Goal: Transaction & Acquisition: Obtain resource

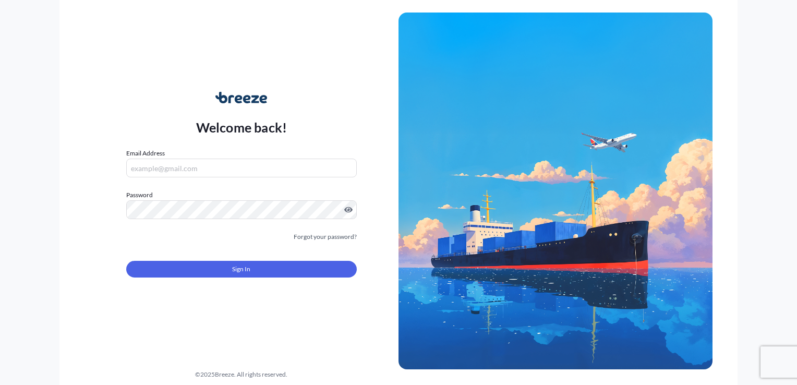
type input "[EMAIL_ADDRESS][DOMAIN_NAME]"
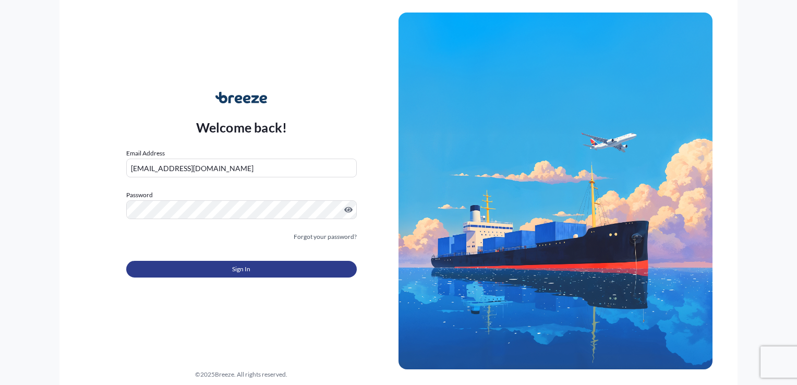
click at [199, 267] on button "Sign In" at bounding box center [241, 269] width 230 height 17
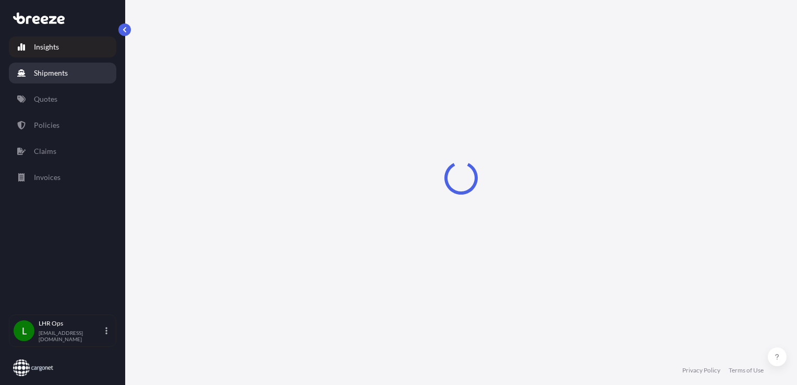
select select "2025"
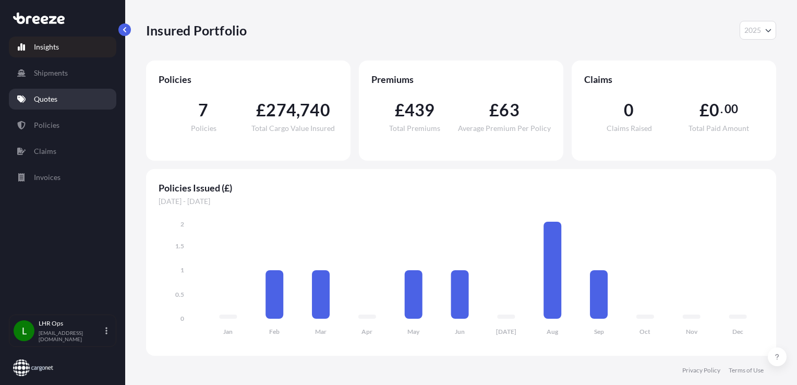
click at [48, 106] on link "Quotes" at bounding box center [62, 99] width 107 height 21
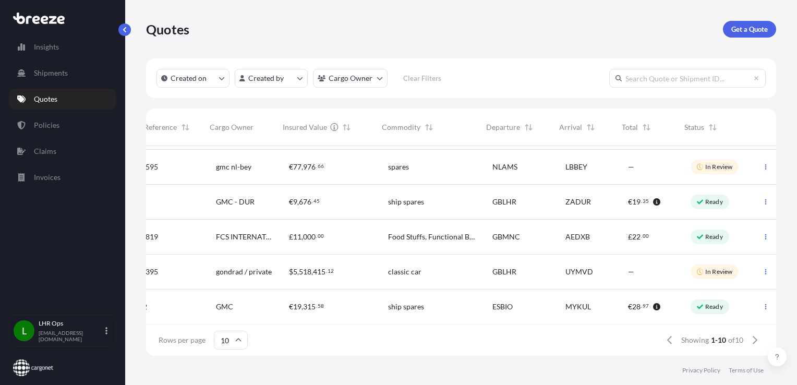
scroll to position [0, 174]
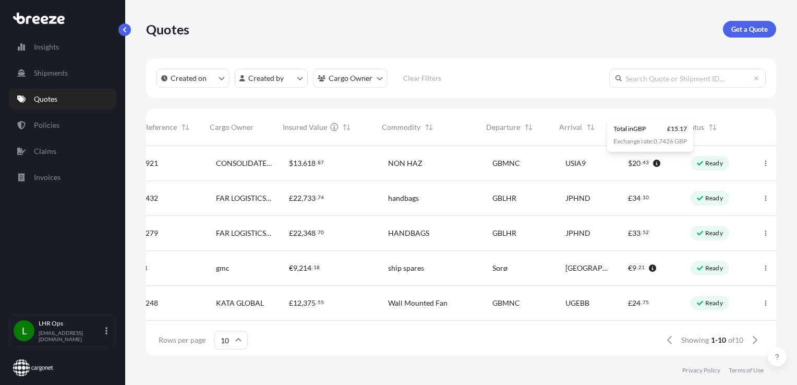
click at [664, 84] on input "text" at bounding box center [687, 78] width 156 height 19
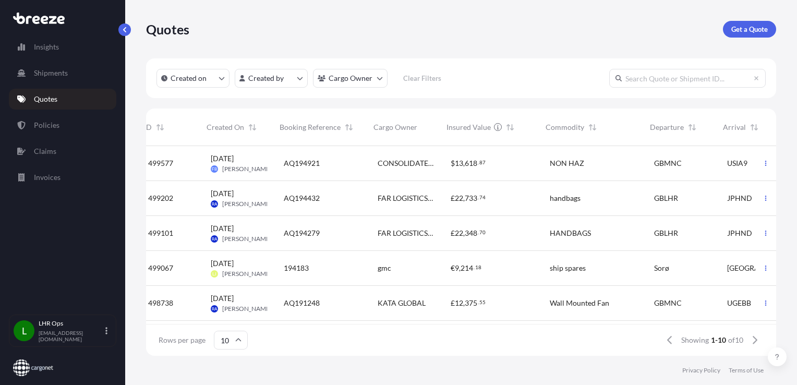
scroll to position [0, 0]
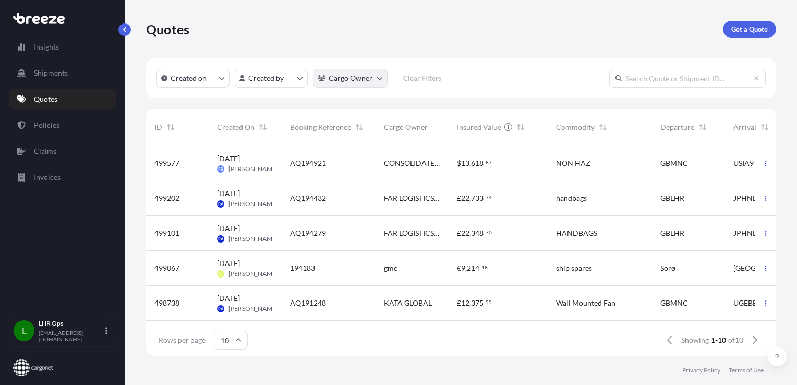
click at [327, 80] on html "Insights Shipments Quotes Policies Claims Invoices L LHR Ops [EMAIL_ADDRESS][DO…" at bounding box center [398, 192] width 797 height 385
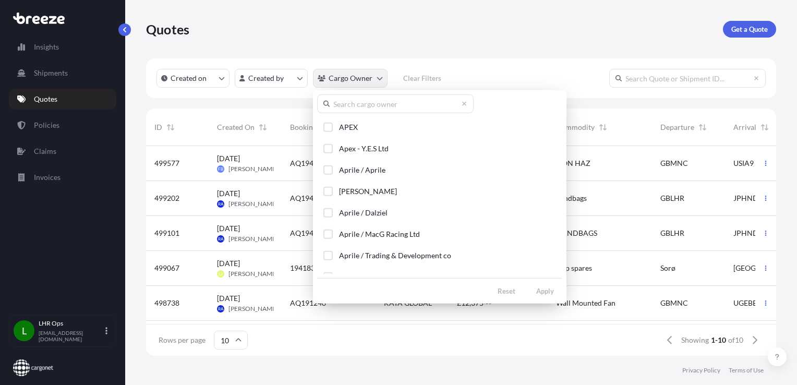
click at [327, 80] on html "Insights Shipments Quotes Policies Claims Invoices L LHR Ops [EMAIL_ADDRESS][DO…" at bounding box center [398, 192] width 797 height 385
click at [357, 80] on html "Insights Shipments Quotes Policies Claims Invoices L LHR Ops [EMAIL_ADDRESS][DO…" at bounding box center [398, 192] width 797 height 385
click at [363, 105] on input "text" at bounding box center [395, 103] width 156 height 19
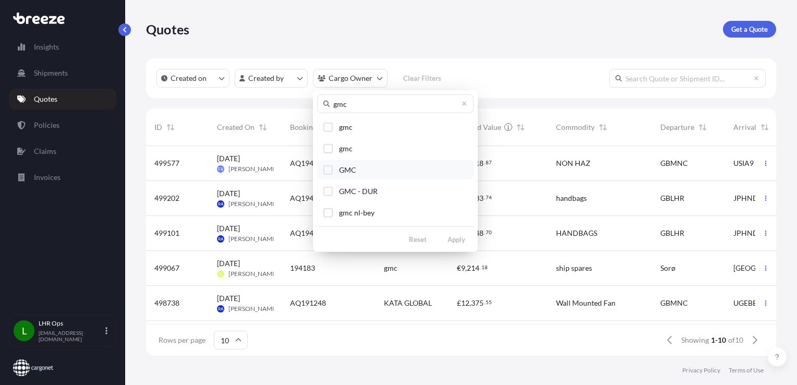
type input "gmc"
click at [350, 168] on span "GMC" at bounding box center [347, 170] width 17 height 10
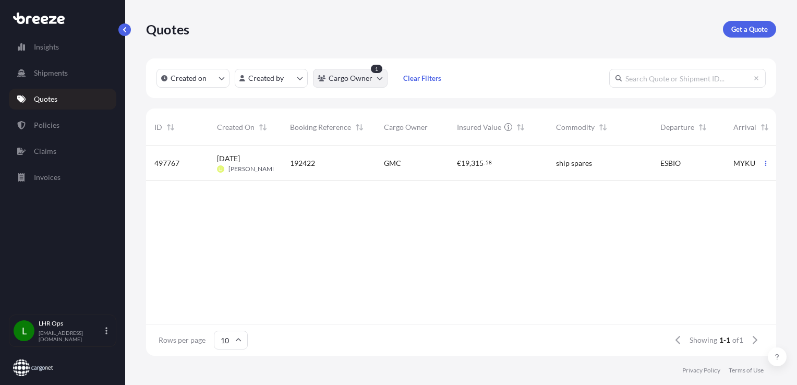
click at [370, 83] on html "Insights Shipments Quotes Policies Claims Invoices L LHR Ops [EMAIL_ADDRESS][DO…" at bounding box center [398, 192] width 797 height 385
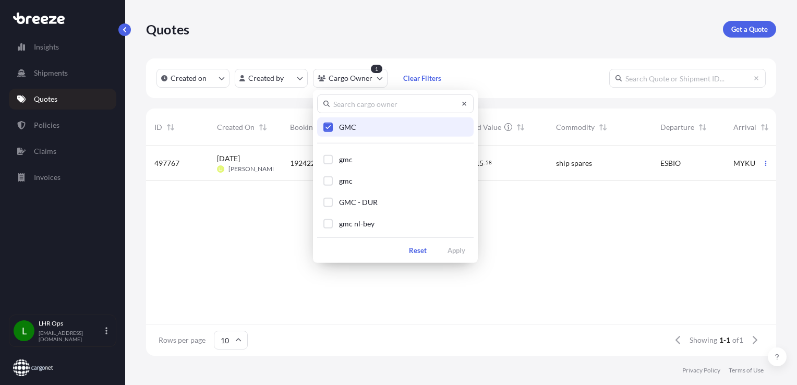
click at [463, 103] on icon at bounding box center [464, 104] width 6 height 6
click at [412, 108] on input "text" at bounding box center [395, 103] width 156 height 19
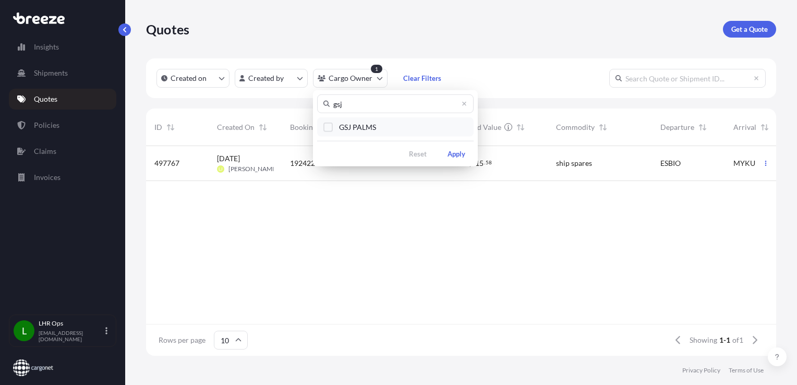
type input "gsj"
click at [353, 127] on span "GSJ PALMS" at bounding box center [357, 127] width 37 height 10
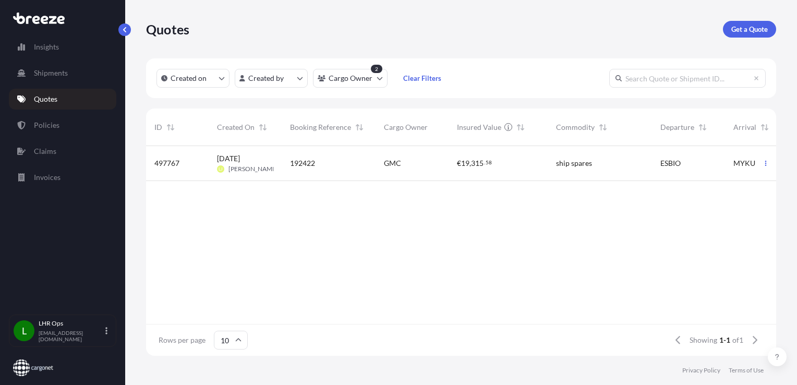
click at [409, 260] on div "497767 [DATE] [PERSON_NAME] 192422 GMC € 19 , 315 . 58 ship spares ESBIO MYKUL …" at bounding box center [545, 235] width 798 height 178
click at [736, 26] on p "Get a Quote" at bounding box center [749, 29] width 37 height 10
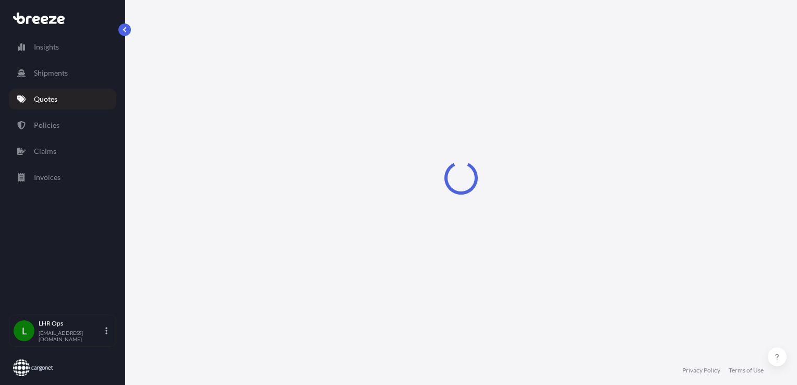
scroll to position [15, 0]
select select "Sea"
select select "1"
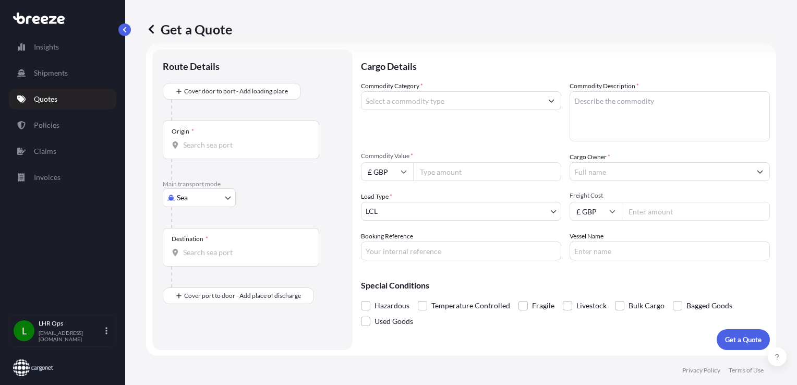
click at [425, 101] on input "Commodity Category *" at bounding box center [451, 100] width 180 height 19
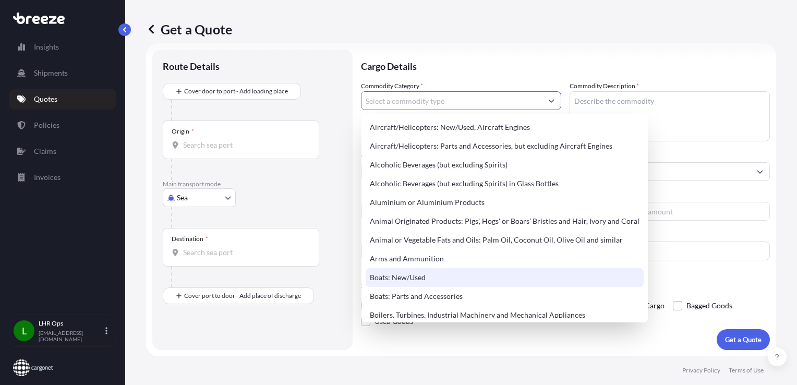
click at [318, 350] on form "Route Details Cover door to port - Add loading place Place of loading Road Road…" at bounding box center [461, 199] width 630 height 313
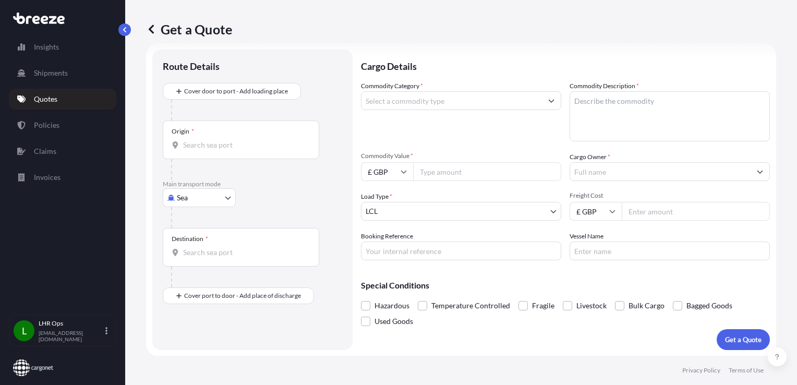
click at [405, 91] on input "Commodity Category *" at bounding box center [451, 100] width 180 height 19
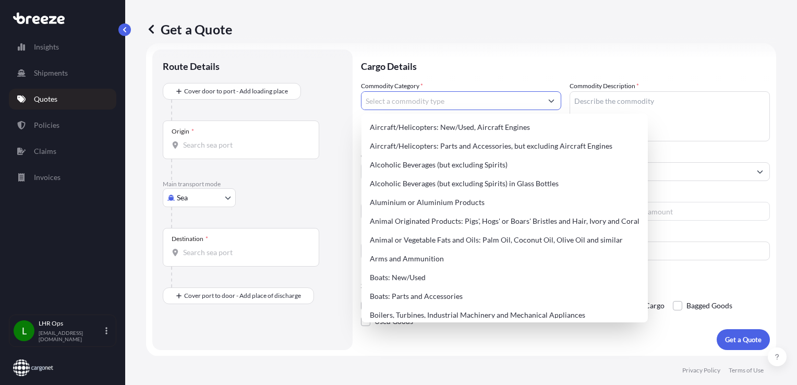
click at [405, 93] on input "Commodity Category *" at bounding box center [451, 100] width 180 height 19
click at [704, 105] on textarea "Commodity Description *" at bounding box center [669, 116] width 200 height 50
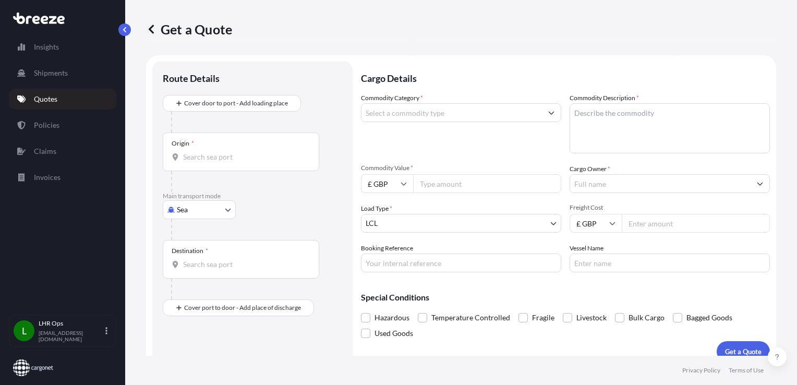
scroll to position [0, 0]
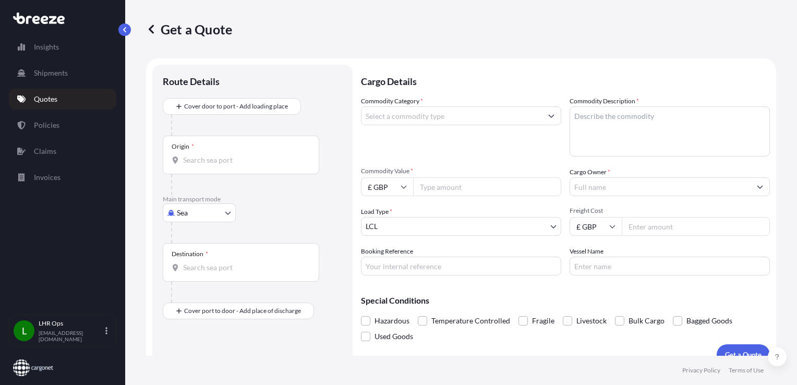
click at [53, 105] on link "Quotes" at bounding box center [62, 99] width 107 height 21
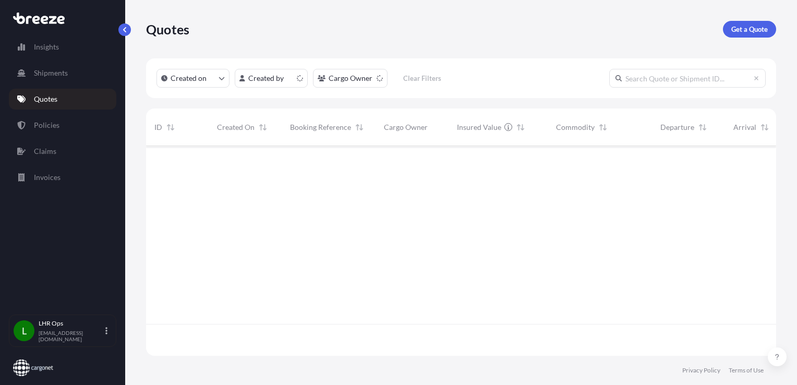
scroll to position [208, 622]
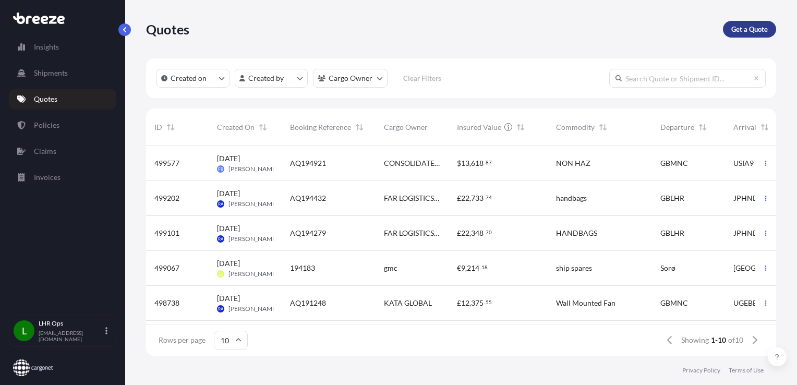
click at [740, 25] on p "Get a Quote" at bounding box center [749, 29] width 37 height 10
select select "Sea"
select select "1"
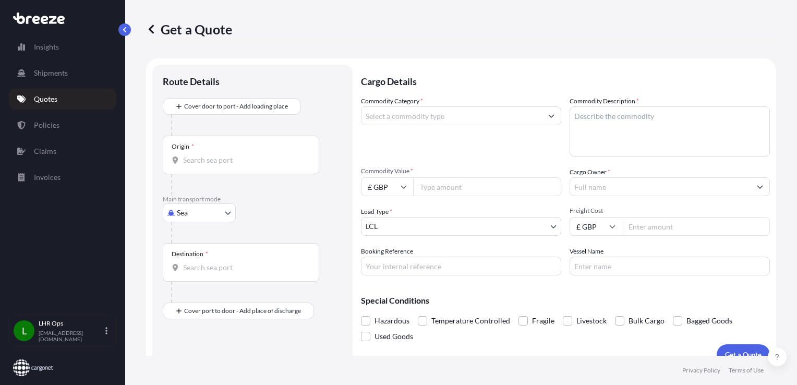
scroll to position [15, 0]
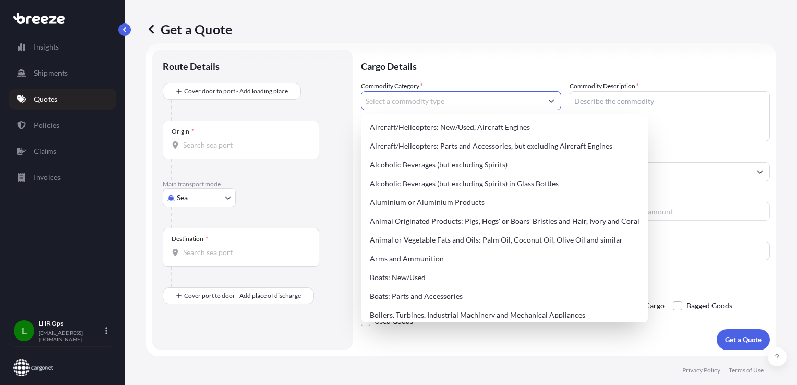
click at [420, 94] on input "Commodity Category *" at bounding box center [451, 100] width 180 height 19
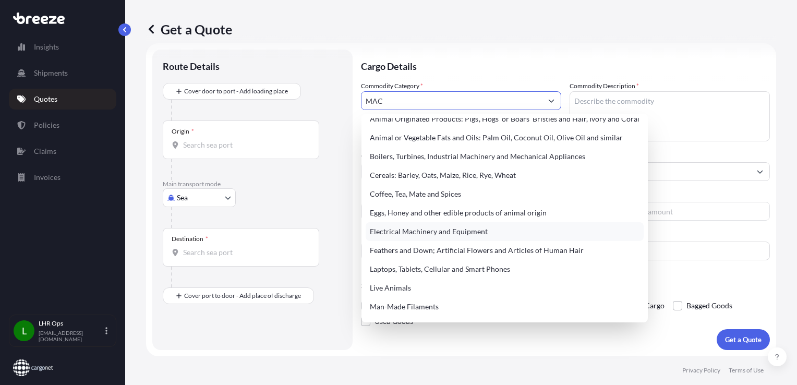
scroll to position [0, 0]
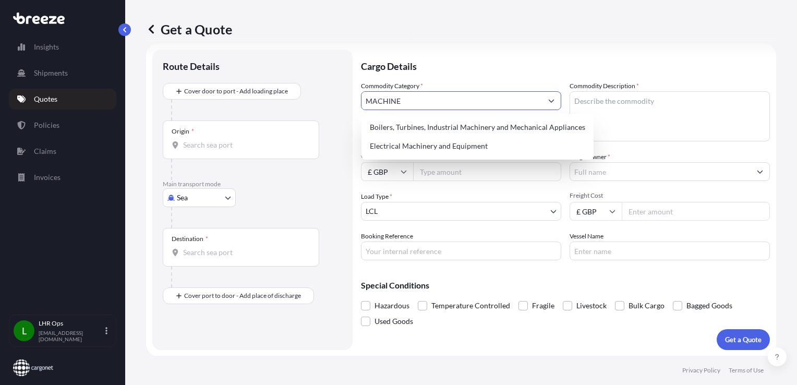
type input "MACHINE"
click at [650, 78] on p "Cargo Details" at bounding box center [565, 65] width 409 height 31
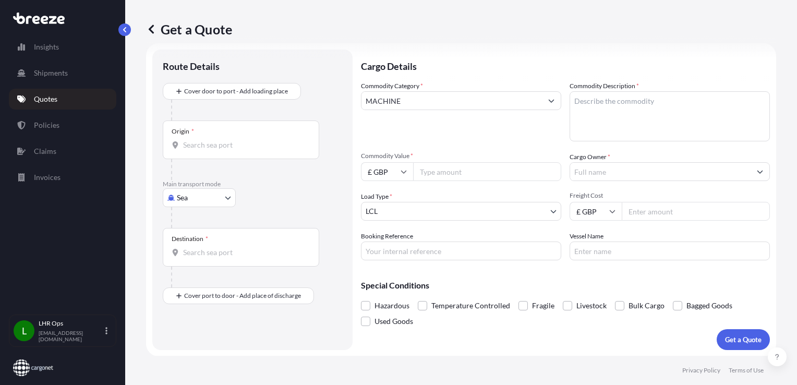
click at [688, 119] on textarea "Commodity Description *" at bounding box center [669, 116] width 200 height 50
type textarea "MACHINE SPARES"
click at [429, 167] on input "Commodity Value *" at bounding box center [487, 171] width 148 height 19
type input "350000"
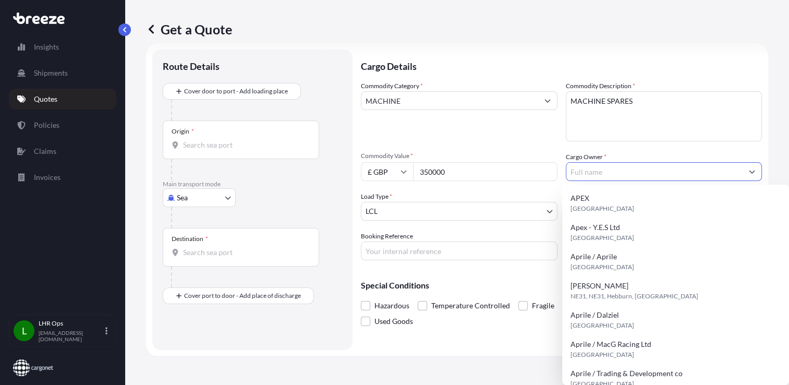
click at [632, 169] on input "Cargo Owner *" at bounding box center [654, 171] width 177 height 19
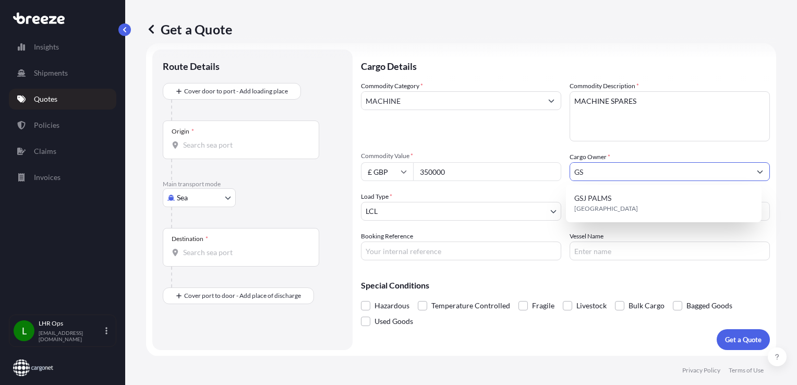
type input "G"
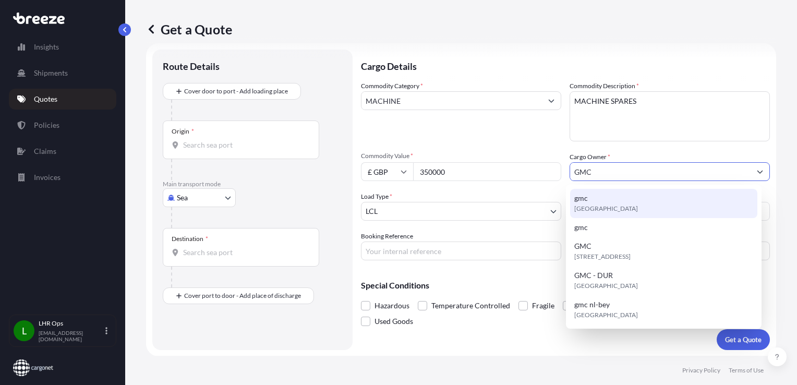
click at [622, 199] on div "gmc [GEOGRAPHIC_DATA]" at bounding box center [663, 203] width 187 height 29
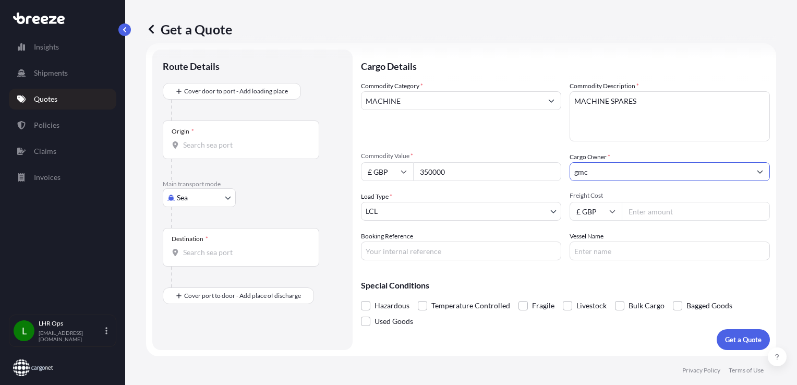
click at [613, 170] on input "gmc" at bounding box center [660, 171] width 180 height 19
type input "gmc"
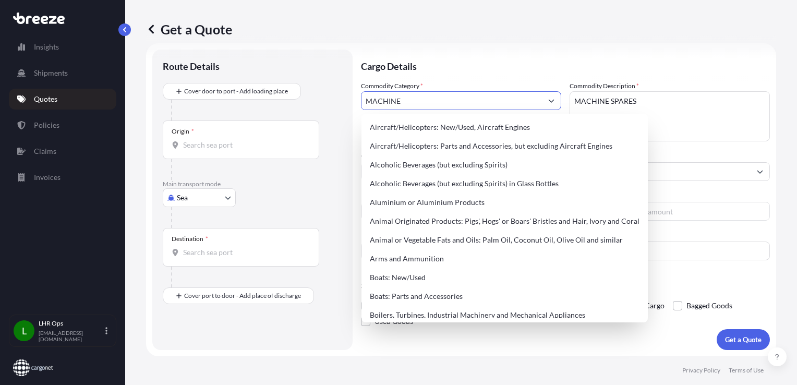
click at [392, 105] on input "MACHINE" at bounding box center [451, 100] width 180 height 19
click at [432, 93] on input "MACHINE" at bounding box center [451, 100] width 180 height 19
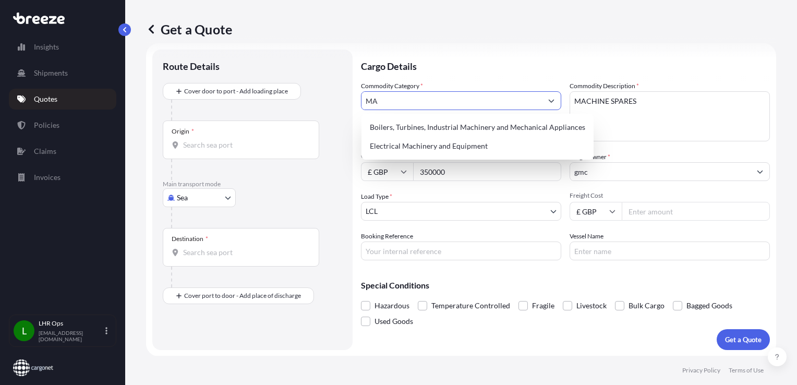
type input "M"
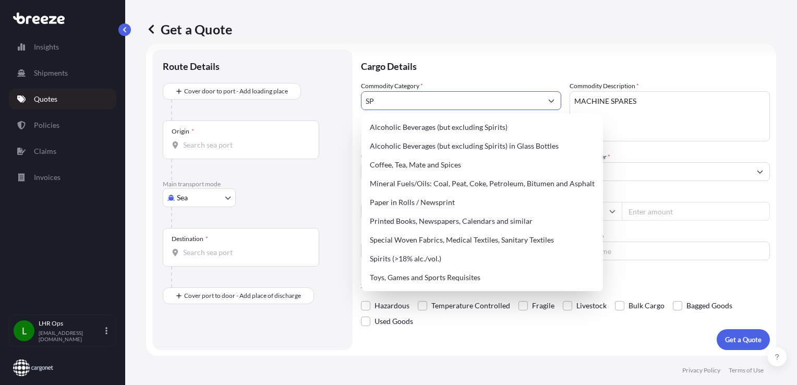
type input "S"
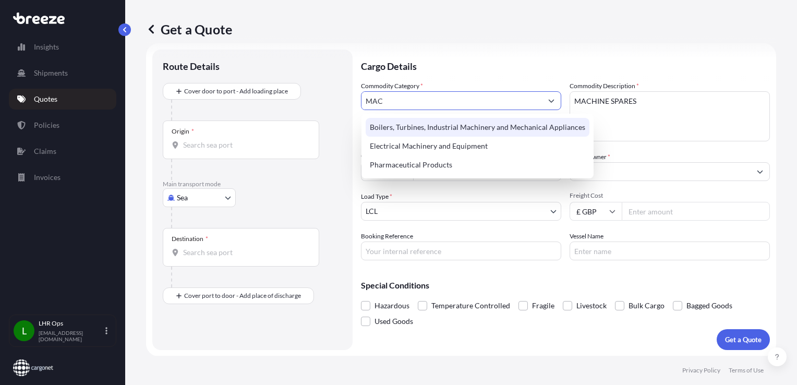
click at [451, 96] on input "MAC" at bounding box center [451, 100] width 180 height 19
click at [424, 107] on input "MAC" at bounding box center [451, 100] width 180 height 19
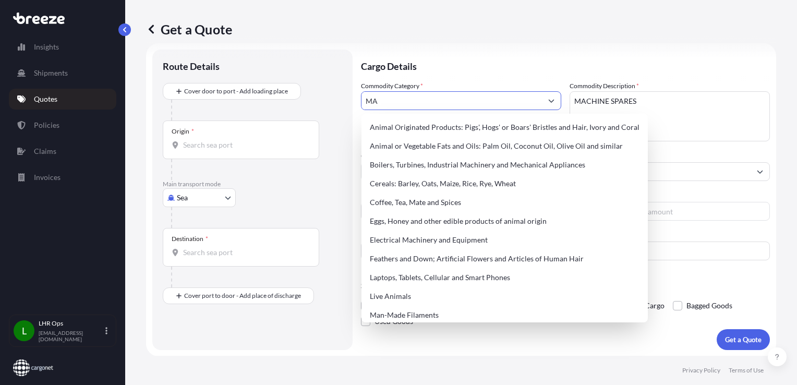
type input "M"
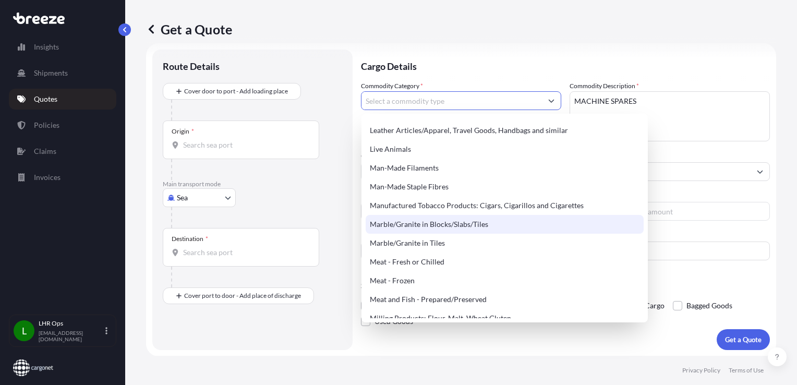
scroll to position [1251, 0]
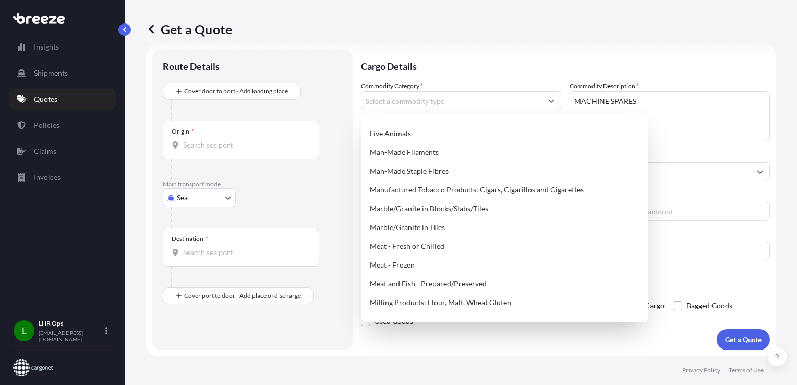
click at [772, 161] on div "Get a Quote Route Details Cover door to port - Add loading place Place of loadi…" at bounding box center [461, 178] width 672 height 356
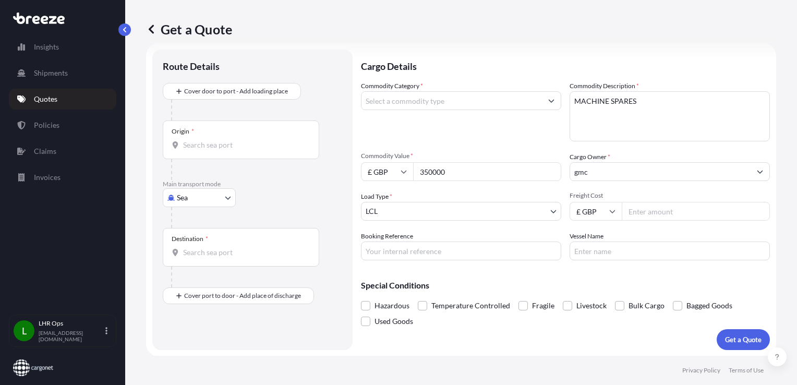
click at [411, 210] on body "Insights Shipments Quotes Policies Claims Invoices L LHR Ops [EMAIL_ADDRESS][DO…" at bounding box center [398, 192] width 797 height 385
click at [446, 252] on input "Booking Reference" at bounding box center [461, 250] width 200 height 19
type input "AE49726"
click at [417, 103] on input "Commodity Category *" at bounding box center [451, 100] width 180 height 19
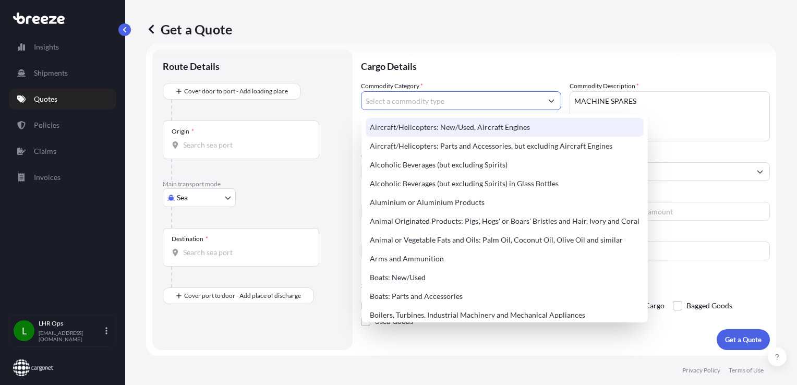
click at [651, 101] on textarea "MACHINE SPARES" at bounding box center [669, 116] width 200 height 50
click at [514, 103] on input "Commodity Category *" at bounding box center [451, 100] width 180 height 19
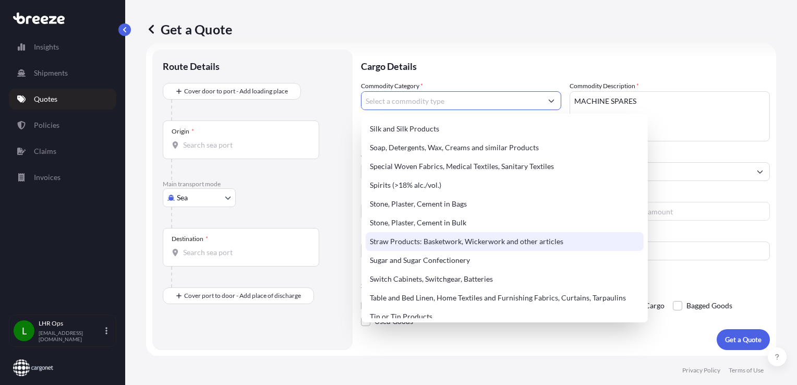
scroll to position [2115, 0]
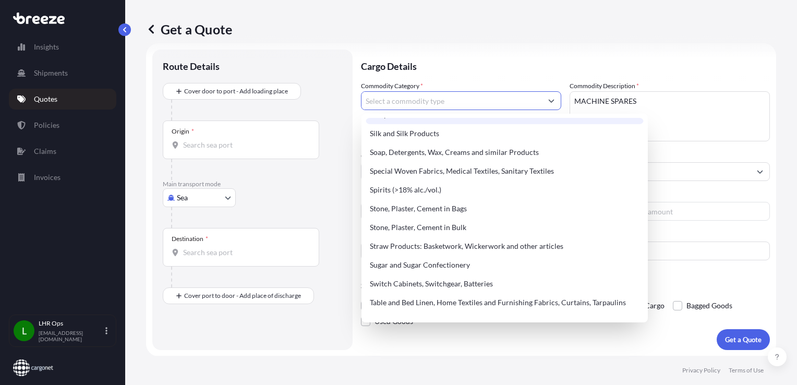
click at [390, 101] on input "Commodity Category *" at bounding box center [451, 100] width 180 height 19
click at [441, 94] on input "Commodity Category *" at bounding box center [451, 100] width 180 height 19
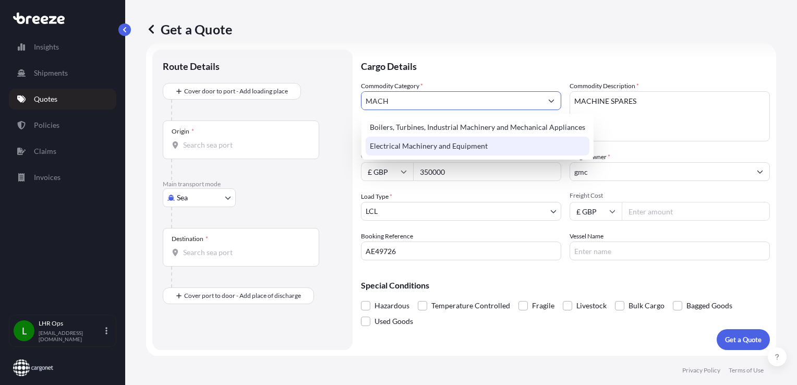
click at [449, 143] on div "Electrical Machinery and Equipment" at bounding box center [478, 146] width 224 height 19
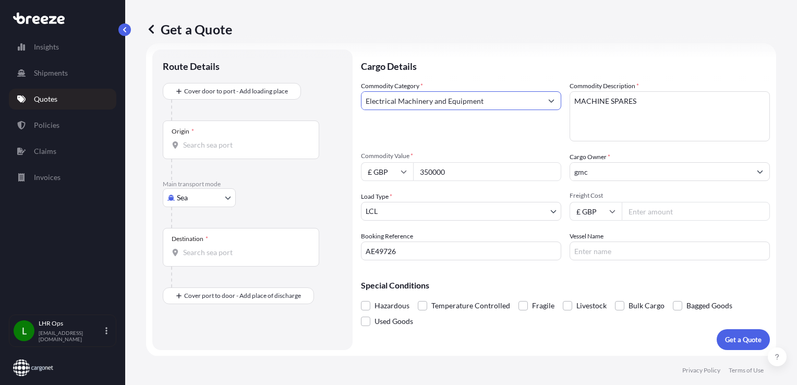
type input "Electrical Machinery and Equipment"
click at [715, 210] on input "Freight Cost" at bounding box center [696, 211] width 148 height 19
type input "3"
drag, startPoint x: 403, startPoint y: 251, endPoint x: 343, endPoint y: 249, distance: 60.0
click at [343, 249] on form "Route Details Cover door to port - Add loading place Place of loading Road Road…" at bounding box center [461, 199] width 630 height 313
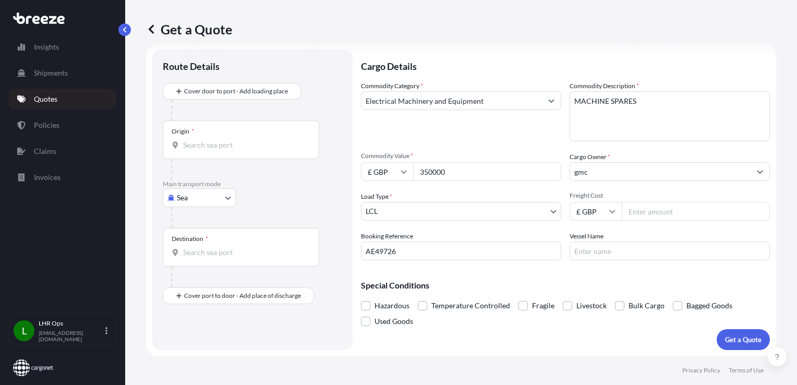
click at [653, 212] on input "Freight Cost" at bounding box center [696, 211] width 148 height 19
type input "2437.24"
click at [735, 331] on button "Get a Quote" at bounding box center [742, 339] width 53 height 21
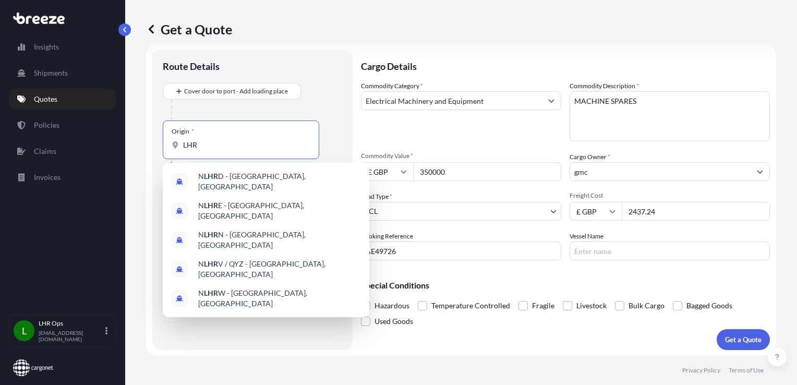
drag, startPoint x: 209, startPoint y: 145, endPoint x: 203, endPoint y: 137, distance: 10.6
click at [209, 145] on input "LHR" at bounding box center [244, 145] width 123 height 10
type input "L"
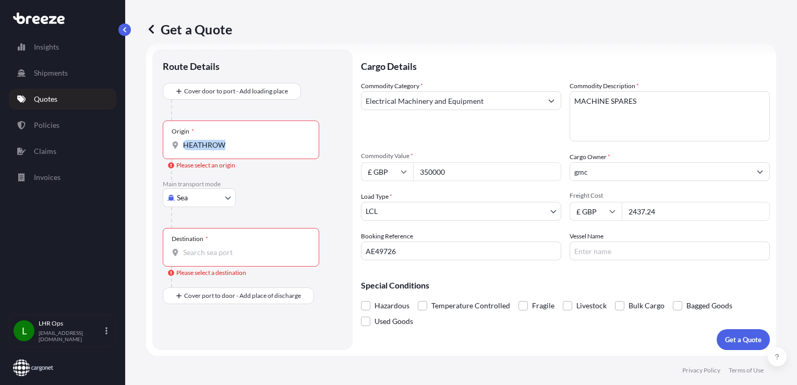
drag, startPoint x: 234, startPoint y: 138, endPoint x: 192, endPoint y: 138, distance: 41.7
click at [192, 138] on div "Origin * [GEOGRAPHIC_DATA]" at bounding box center [241, 139] width 156 height 39
drag, startPoint x: 192, startPoint y: 138, endPoint x: 272, endPoint y: 156, distance: 82.3
click at [272, 156] on div "Origin * [GEOGRAPHIC_DATA]" at bounding box center [241, 139] width 156 height 39
click at [272, 150] on input "HEATHROW" at bounding box center [244, 145] width 123 height 10
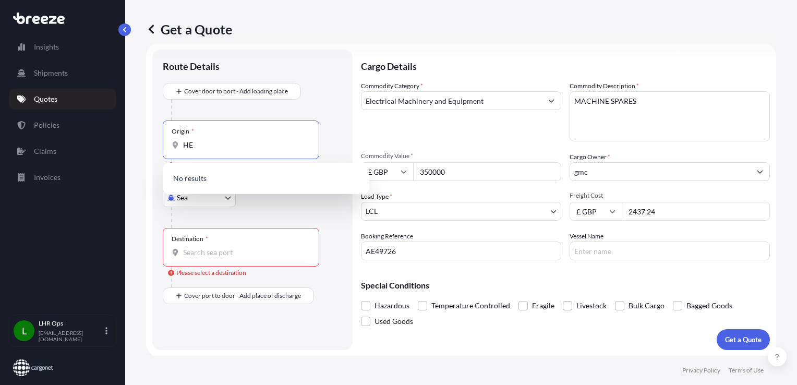
type input "H"
type input "L"
type input "M"
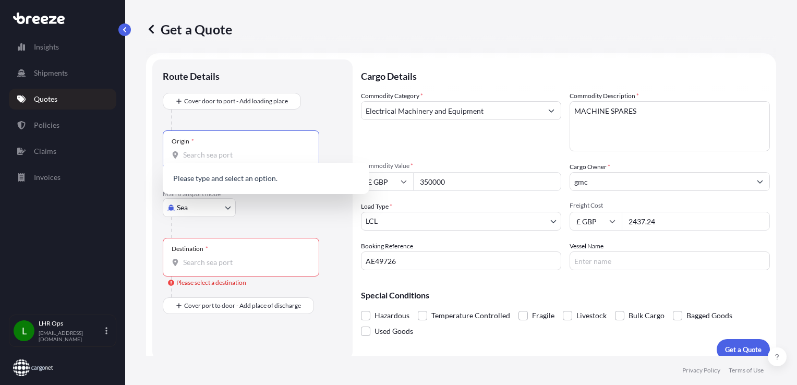
scroll to position [0, 0]
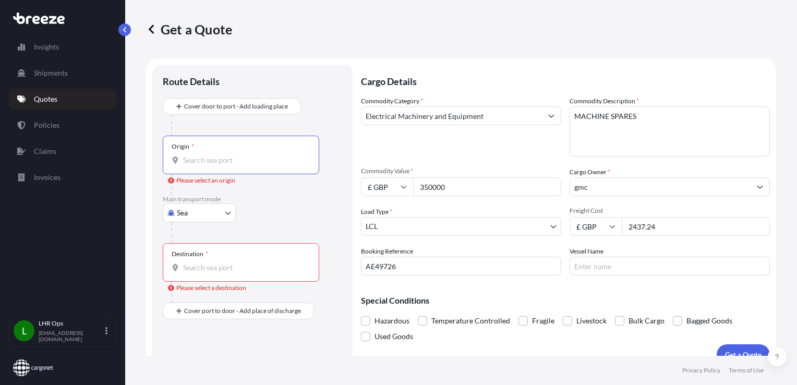
click at [478, 152] on div "Commodity Category * Electrical Machinery and Equipment" at bounding box center [461, 126] width 200 height 60
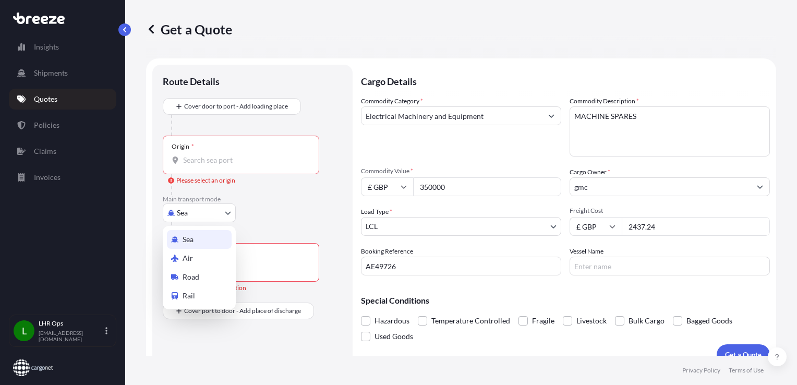
click at [222, 216] on body "Insights Shipments Quotes Policies Claims Invoices L LHR Ops [EMAIL_ADDRESS][DO…" at bounding box center [398, 192] width 797 height 385
click at [202, 253] on div "Air" at bounding box center [199, 258] width 65 height 19
select select "Air"
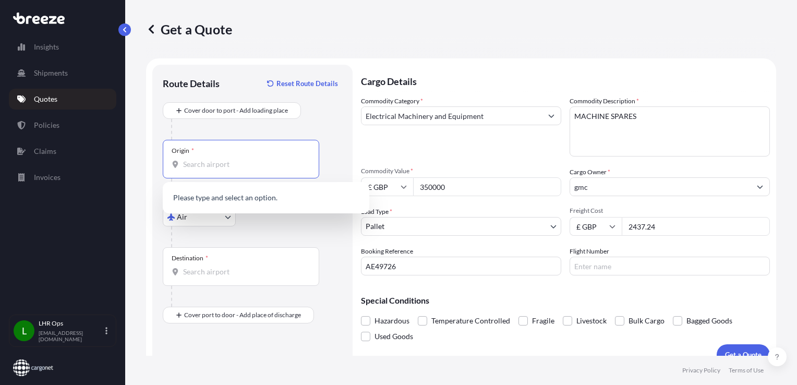
click at [225, 169] on input "Origin *" at bounding box center [244, 164] width 123 height 10
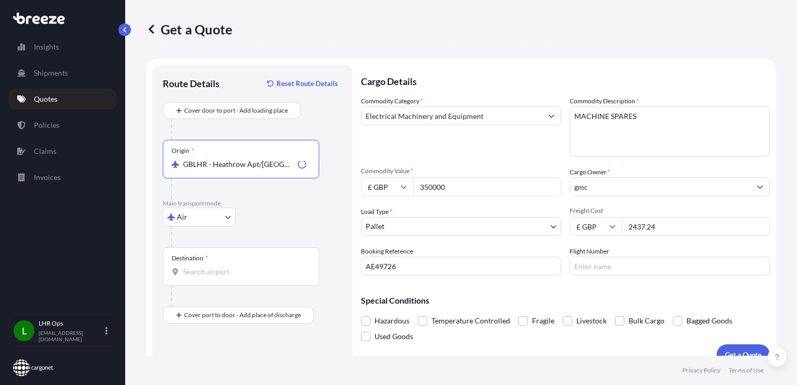
type input "GBLHR - Heathrow Apt/[GEOGRAPHIC_DATA], [GEOGRAPHIC_DATA]"
click at [222, 262] on div "Destination *" at bounding box center [241, 266] width 156 height 39
click at [222, 266] on input "Destination *" at bounding box center [244, 271] width 123 height 10
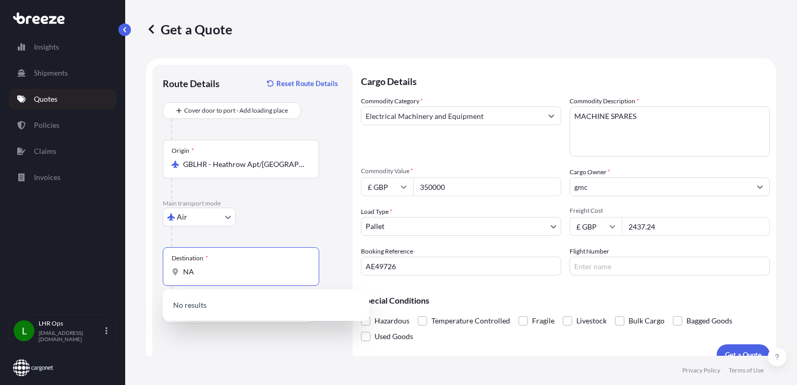
type input "N"
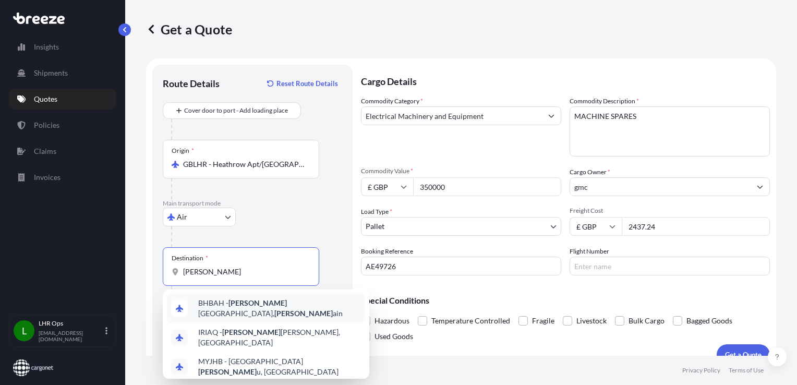
click at [297, 310] on span "BHBAH - [PERSON_NAME][GEOGRAPHIC_DATA], [PERSON_NAME][GEOGRAPHIC_DATA]" at bounding box center [279, 308] width 163 height 21
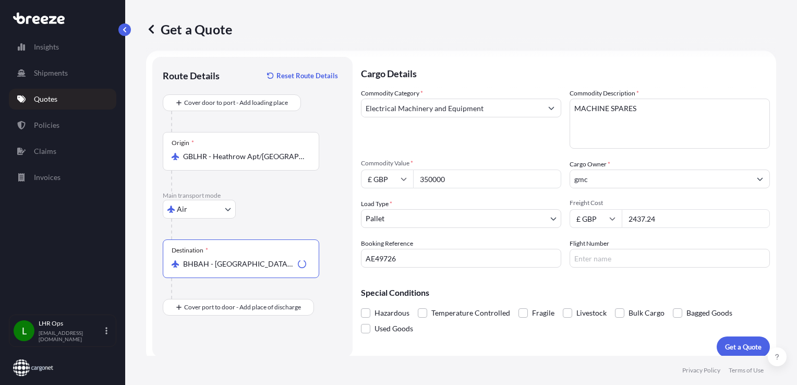
scroll to position [15, 0]
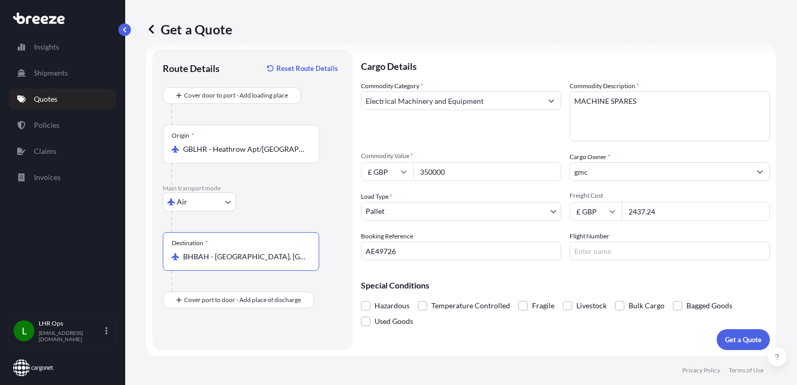
type input "BHBAH - [GEOGRAPHIC_DATA], [GEOGRAPHIC_DATA]"
click at [749, 345] on button "Get a Quote" at bounding box center [742, 339] width 53 height 21
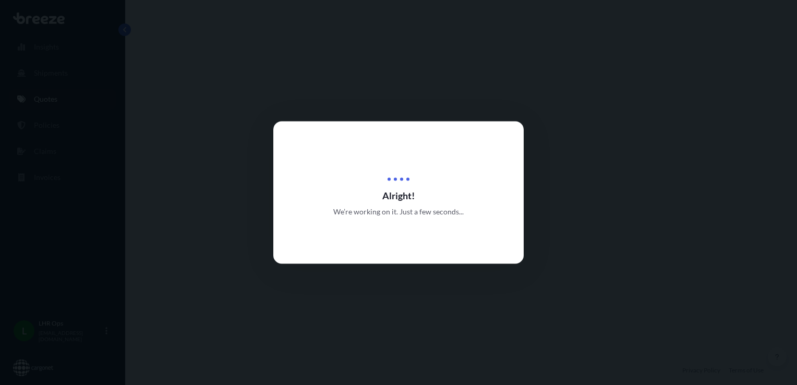
select select "Air"
select select "1"
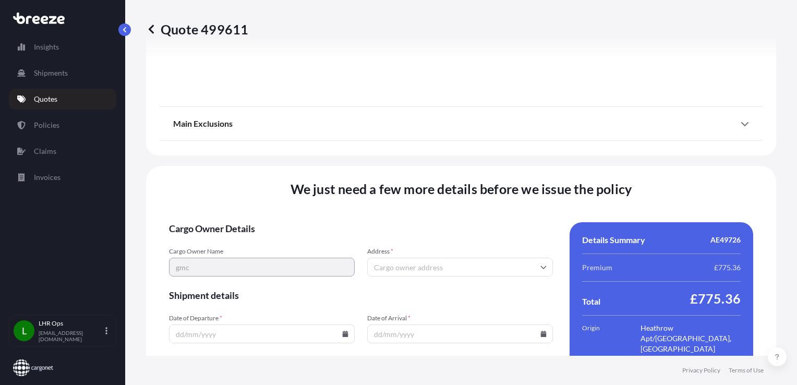
scroll to position [1300, 0]
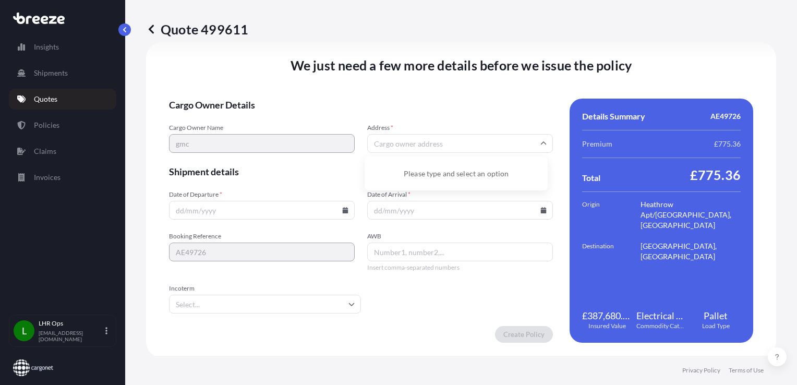
click at [435, 149] on input "Address *" at bounding box center [460, 143] width 186 height 19
click at [423, 138] on input "Address *" at bounding box center [460, 143] width 186 height 19
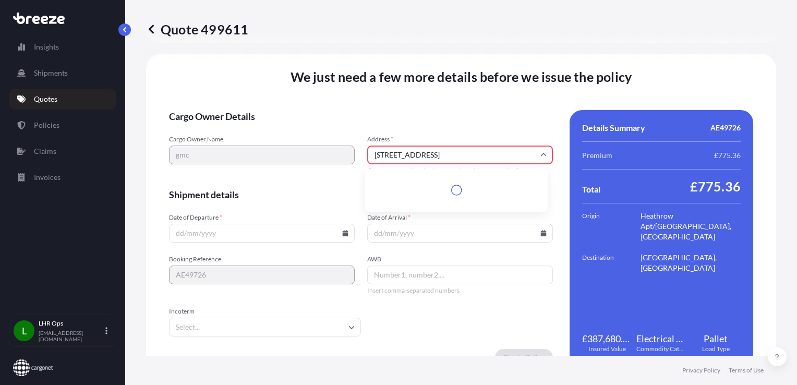
scroll to position [1311, 0]
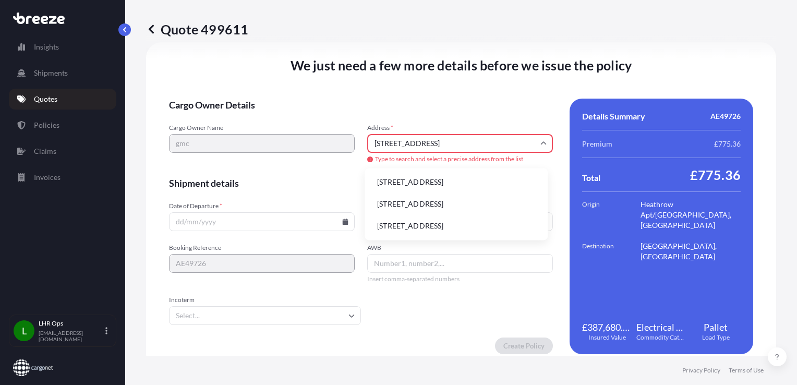
click at [495, 140] on input "[STREET_ADDRESS]" at bounding box center [460, 143] width 186 height 19
click at [493, 180] on li "[STREET_ADDRESS]" at bounding box center [456, 182] width 175 height 20
type input "[GEOGRAPHIC_DATA], [GEOGRAPHIC_DATA]"
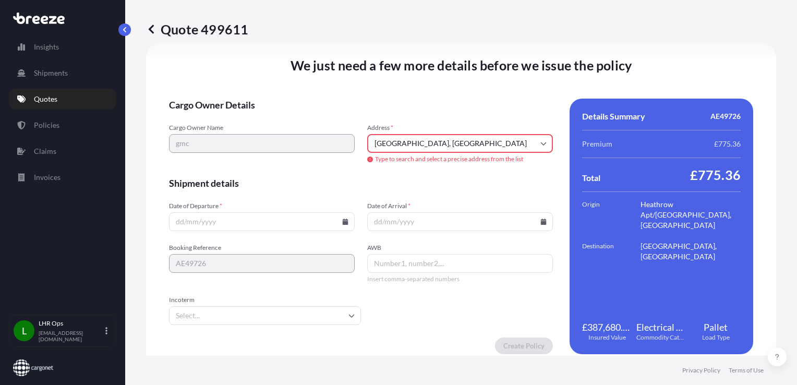
scroll to position [1300, 0]
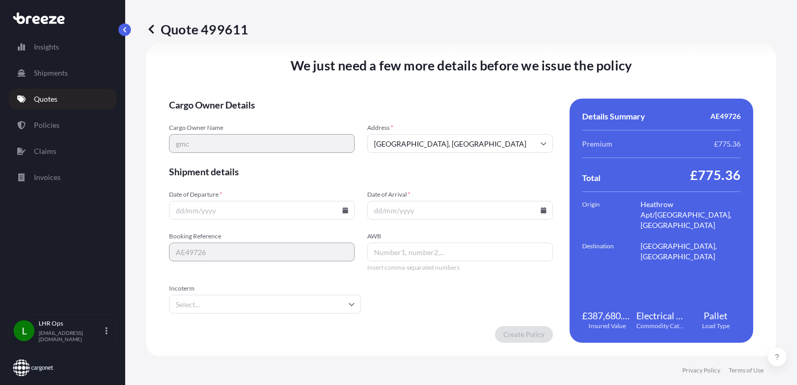
click at [257, 212] on input "Date of Departure *" at bounding box center [262, 210] width 186 height 19
click at [327, 213] on input "Date of Departure *" at bounding box center [262, 210] width 186 height 19
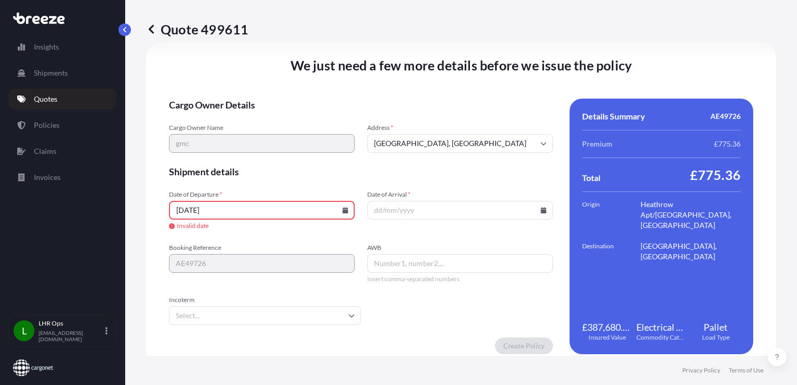
click at [331, 213] on input "[DATE]" at bounding box center [262, 210] width 186 height 19
click at [338, 212] on input "[DATE]" at bounding box center [262, 210] width 186 height 19
click at [343, 210] on icon at bounding box center [346, 210] width 6 height 6
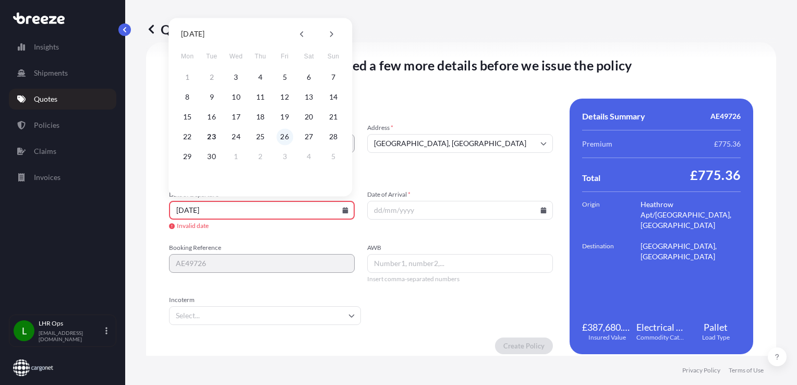
click at [285, 133] on button "26" at bounding box center [284, 136] width 17 height 17
type input "[DATE]"
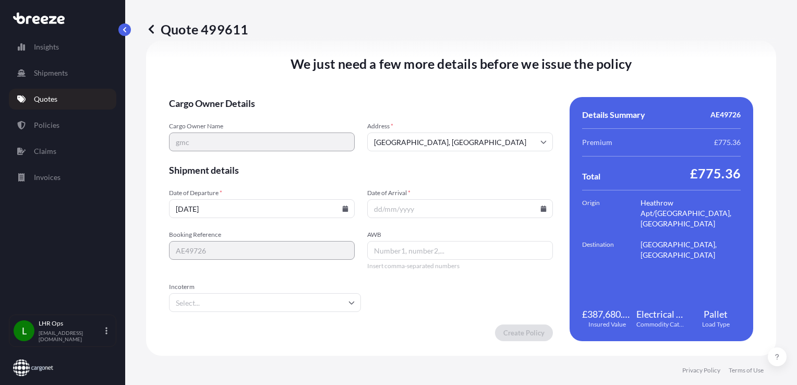
scroll to position [1300, 0]
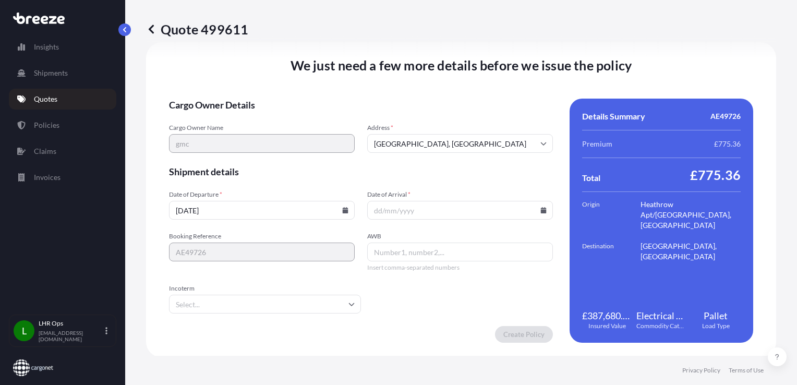
click at [541, 210] on input "Date of Arrival *" at bounding box center [460, 210] width 186 height 19
click at [541, 210] on icon at bounding box center [544, 210] width 6 height 6
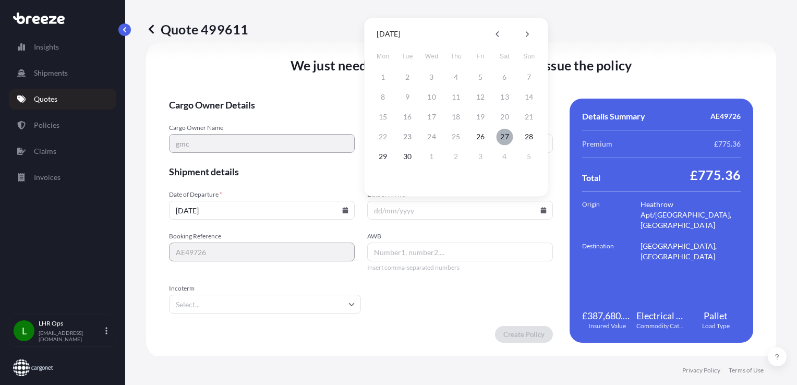
click at [503, 136] on button "27" at bounding box center [504, 136] width 17 height 17
type input "[DATE]"
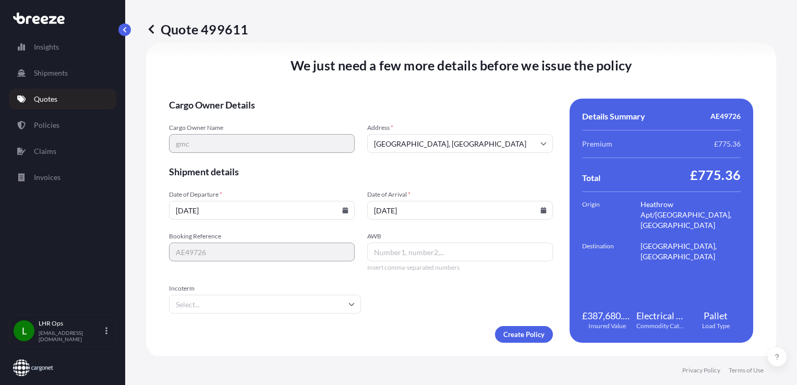
click at [382, 246] on input "AWB" at bounding box center [460, 251] width 186 height 19
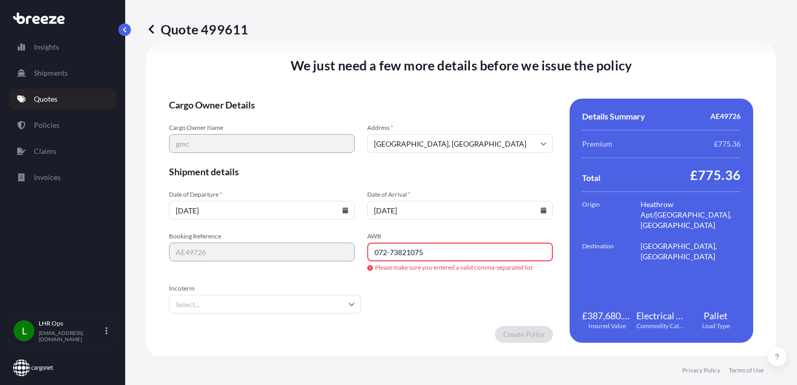
click at [316, 312] on input "Incoterm" at bounding box center [265, 304] width 192 height 19
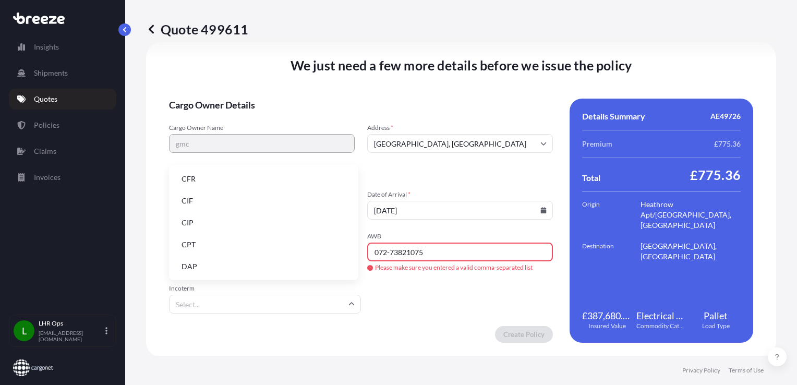
click at [198, 266] on li "DAP" at bounding box center [263, 267] width 181 height 20
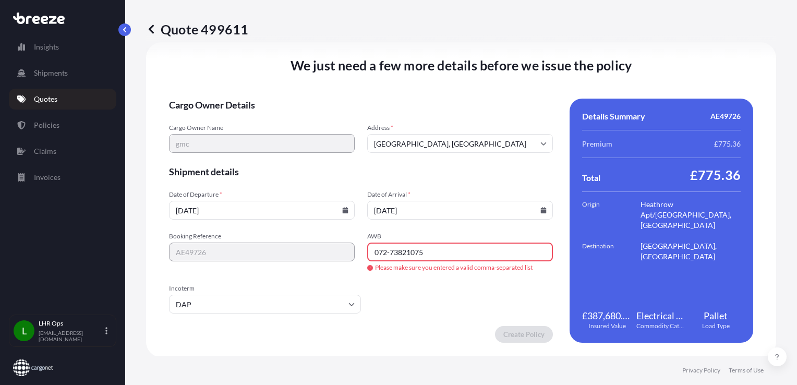
scroll to position [1301, 0]
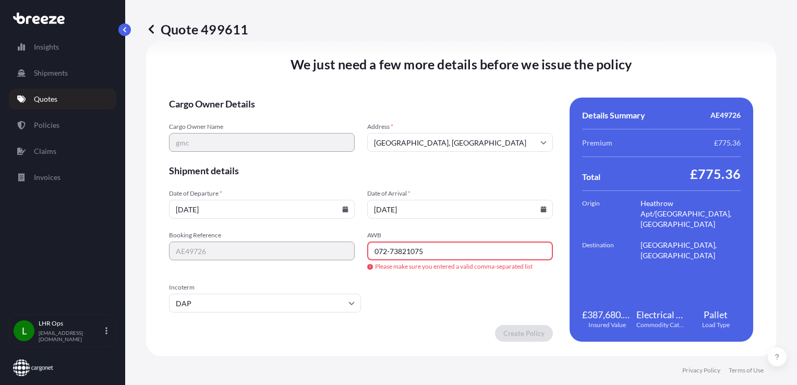
click at [475, 250] on input "072-73821075" at bounding box center [460, 250] width 186 height 19
click at [388, 249] on input "072-73821075" at bounding box center [460, 250] width 186 height 19
type input "07273821075"
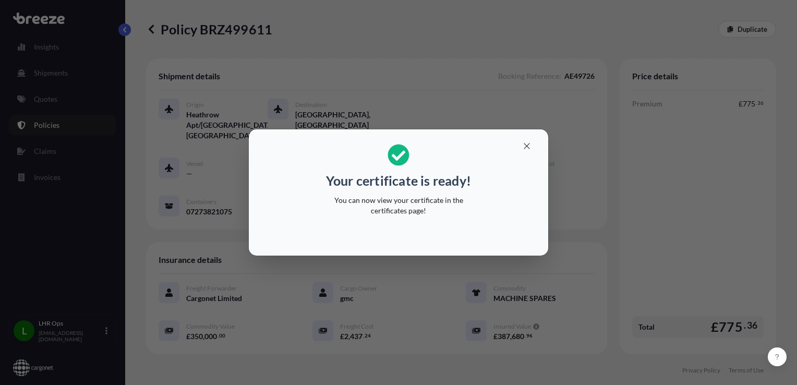
click at [441, 223] on div at bounding box center [398, 234] width 283 height 25
click at [522, 148] on icon "button" at bounding box center [526, 145] width 9 height 9
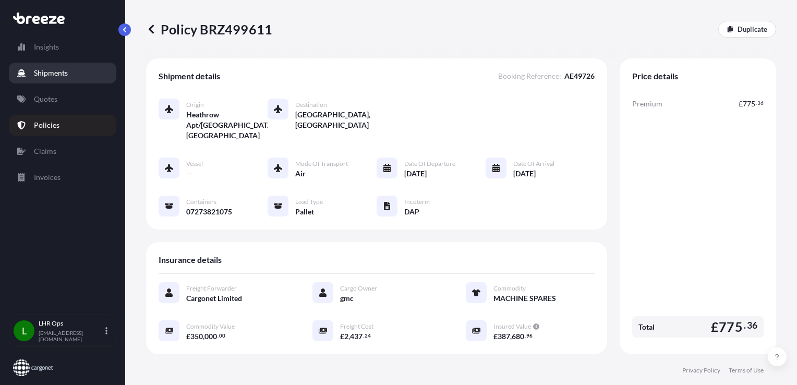
click at [72, 69] on link "Shipments" at bounding box center [62, 73] width 107 height 21
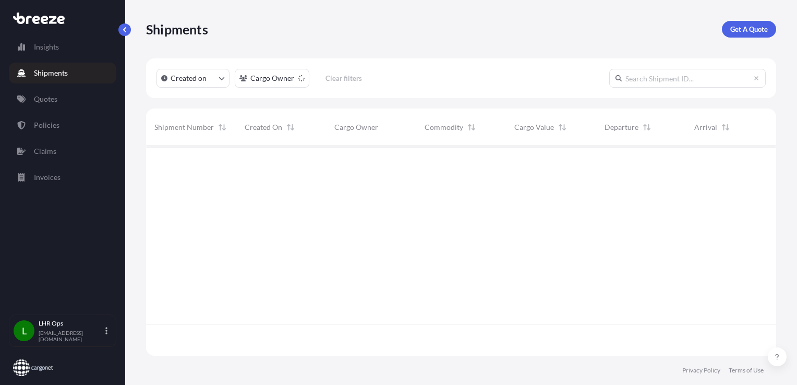
scroll to position [239, 622]
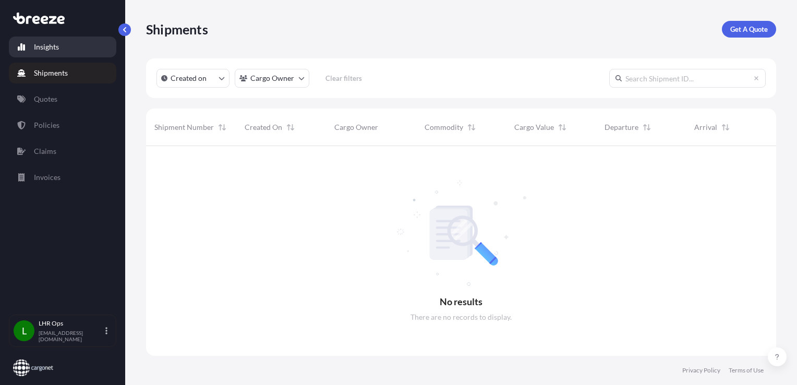
click at [53, 47] on p "Insights" at bounding box center [46, 47] width 25 height 10
select select "2025"
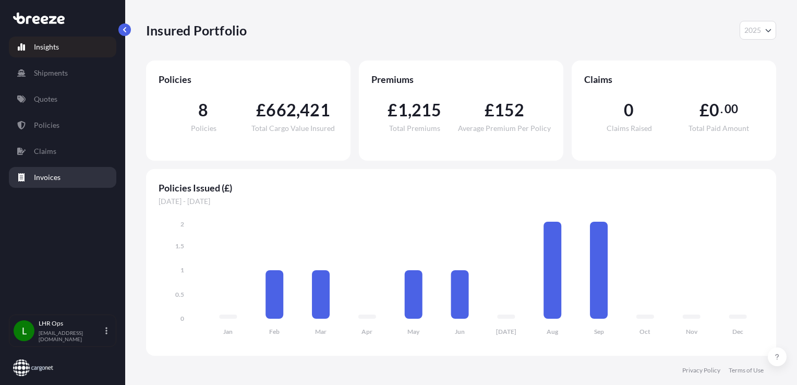
click at [56, 173] on p "Invoices" at bounding box center [47, 177] width 27 height 10
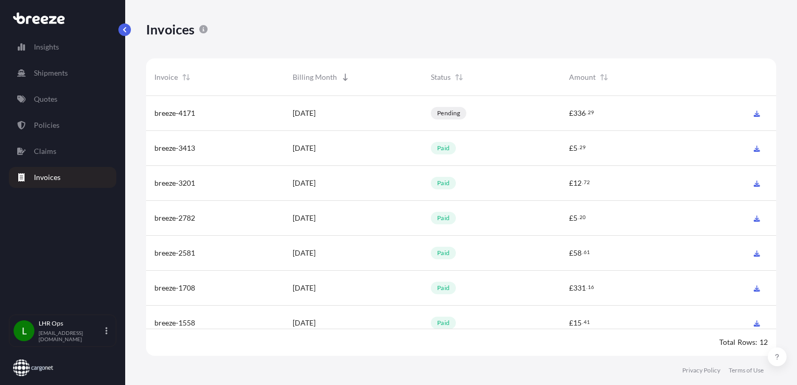
scroll to position [262, 622]
click at [71, 153] on link "Claims" at bounding box center [62, 151] width 107 height 21
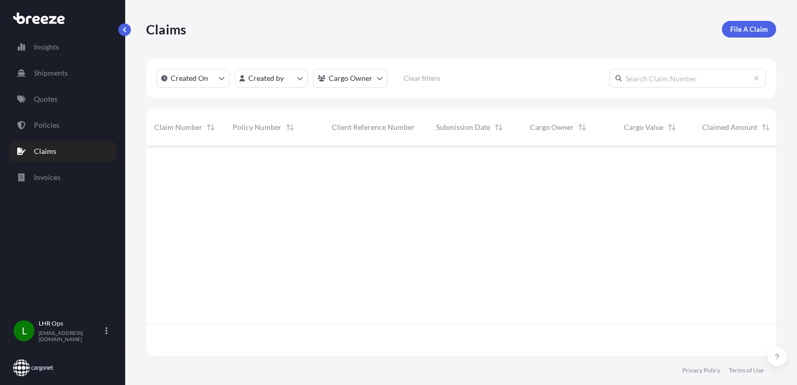
scroll to position [239, 622]
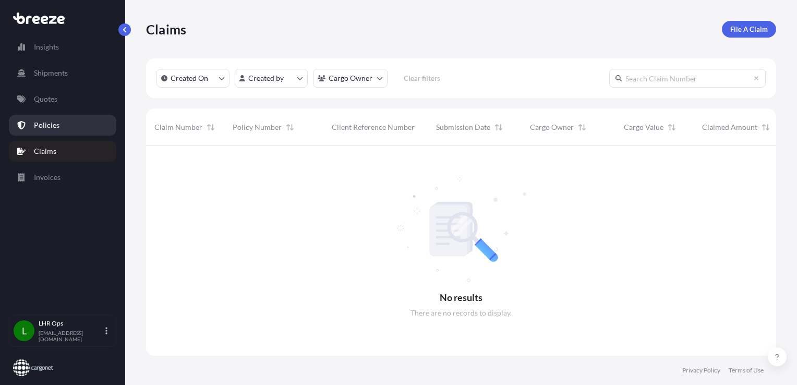
click at [55, 123] on p "Policies" at bounding box center [47, 125] width 26 height 10
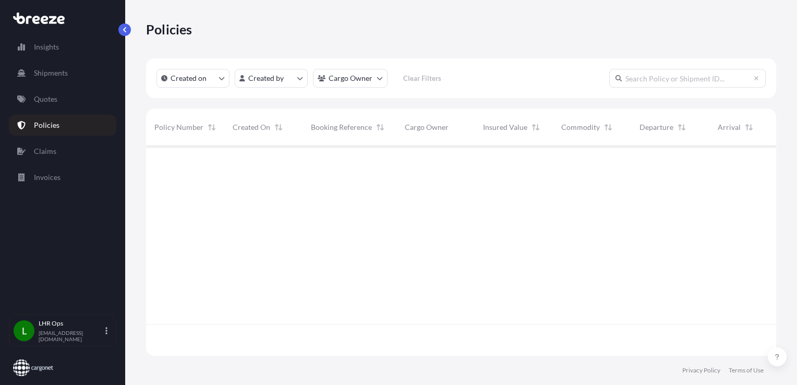
scroll to position [208, 622]
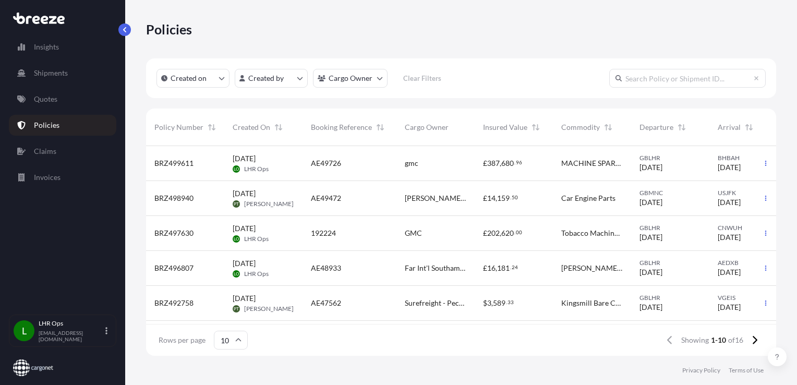
click at [298, 173] on div "[DATE] LO LHR Ops" at bounding box center [263, 163] width 78 height 35
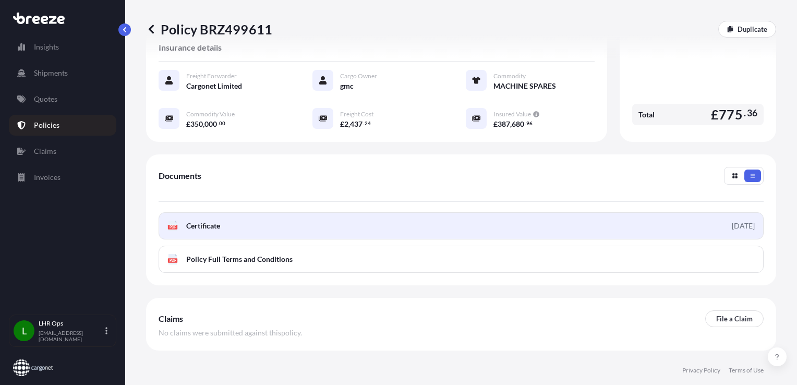
scroll to position [241, 0]
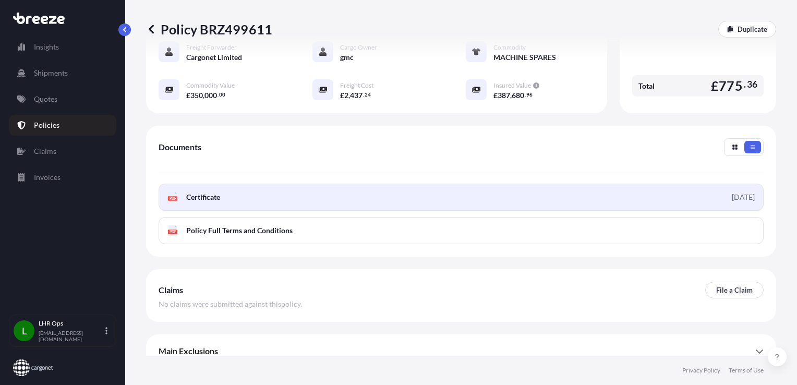
click at [391, 197] on link "PDF Certificate [DATE]" at bounding box center [461, 197] width 605 height 27
